Goal: Information Seeking & Learning: Compare options

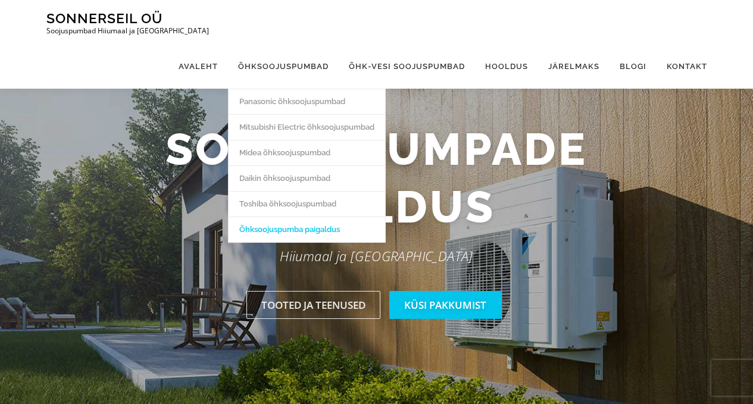
click at [301, 217] on link "Õhksoojuspumba paigaldus" at bounding box center [307, 230] width 157 height 26
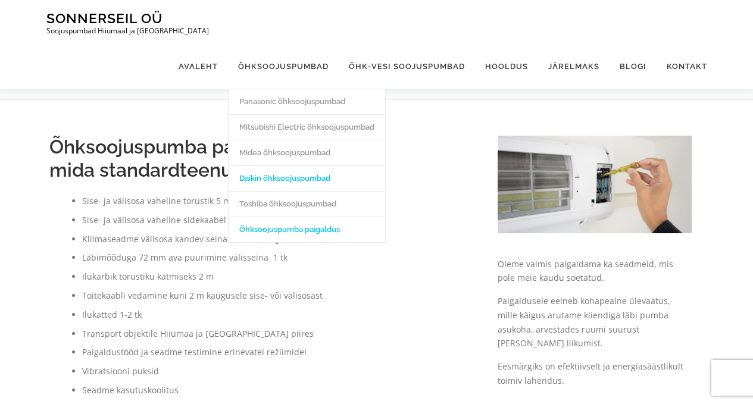
click at [297, 166] on link "Daikin õhksoojuspumbad" at bounding box center [307, 179] width 157 height 26
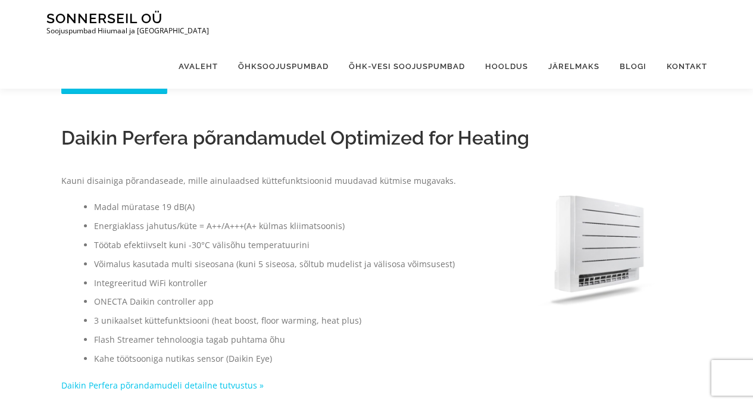
scroll to position [751, 0]
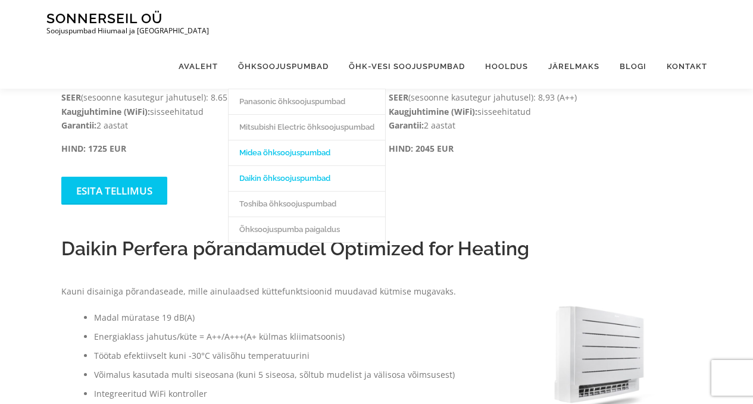
click at [299, 140] on link "Midea õhksoojuspumbad" at bounding box center [307, 153] width 157 height 26
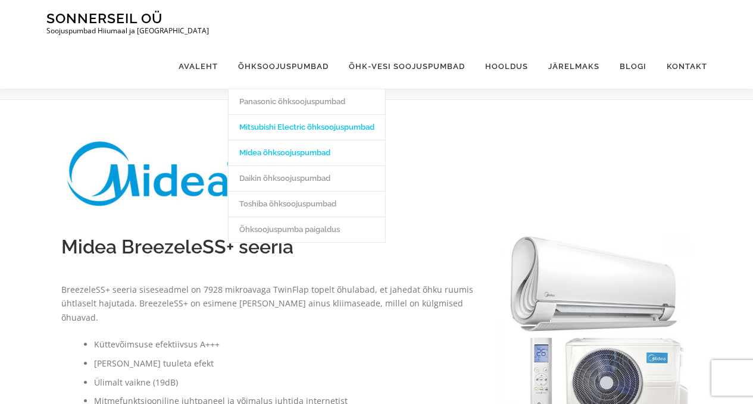
click at [288, 114] on link "Mitsubishi Electric õhksoojuspumbad" at bounding box center [307, 127] width 157 height 26
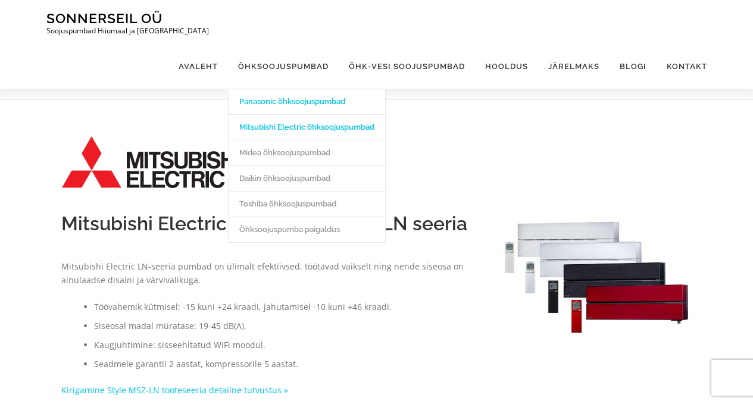
click at [291, 89] on link "Panasonic õhksoojuspumbad" at bounding box center [307, 102] width 157 height 26
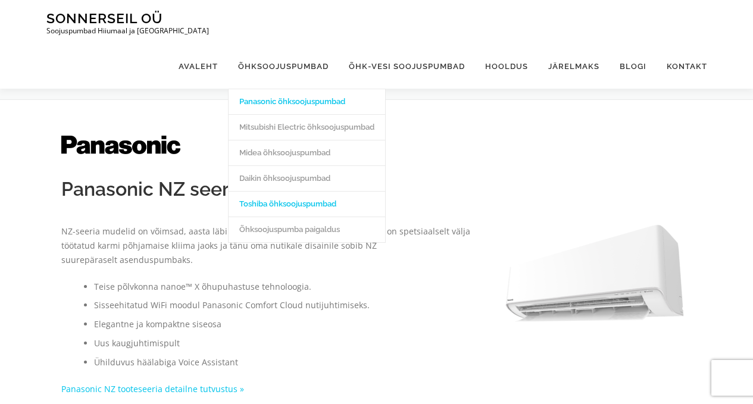
click at [286, 191] on link "Toshiba õhksoojuspumbad" at bounding box center [307, 204] width 157 height 26
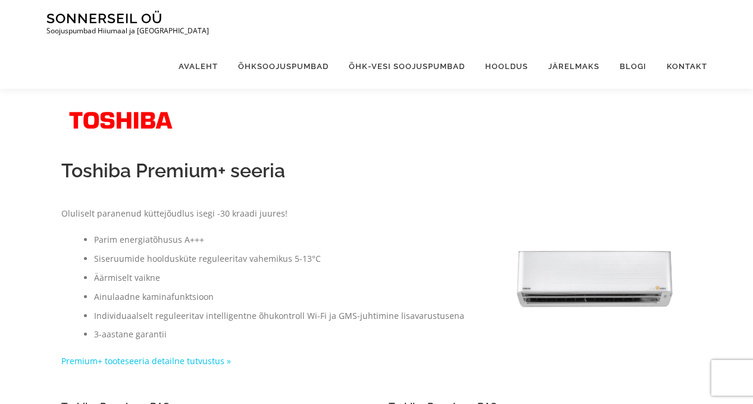
scroll to position [31, 0]
